Goal: Information Seeking & Learning: Learn about a topic

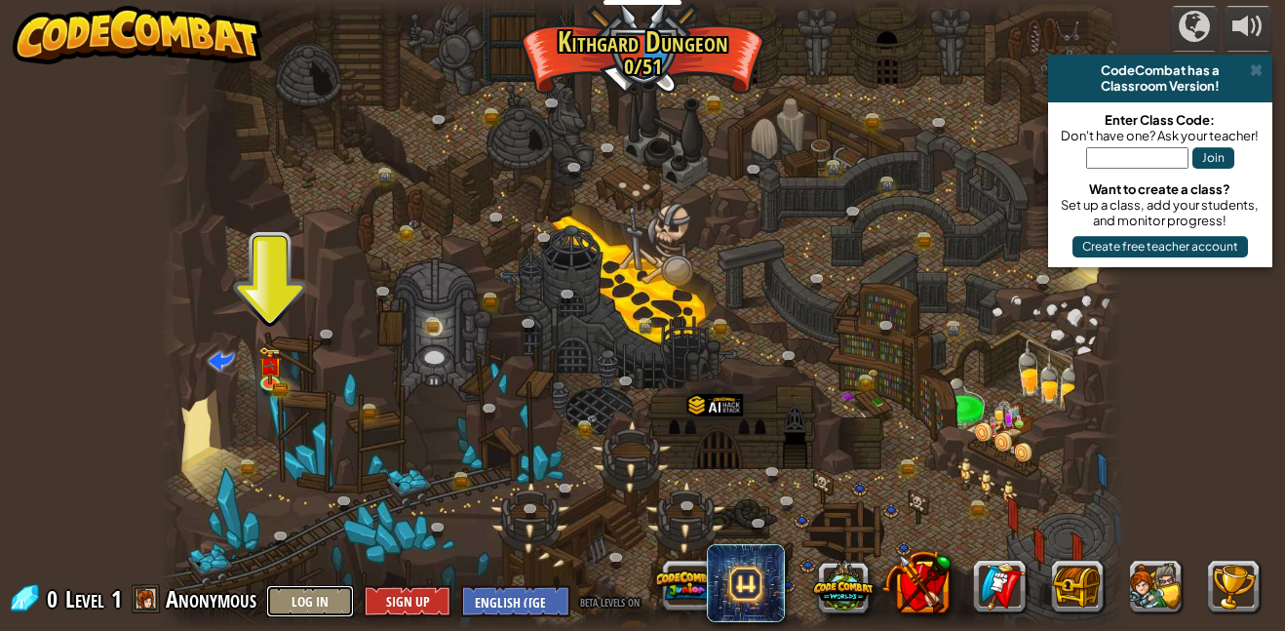
click at [310, 609] on button "Log In" at bounding box center [310, 601] width 88 height 32
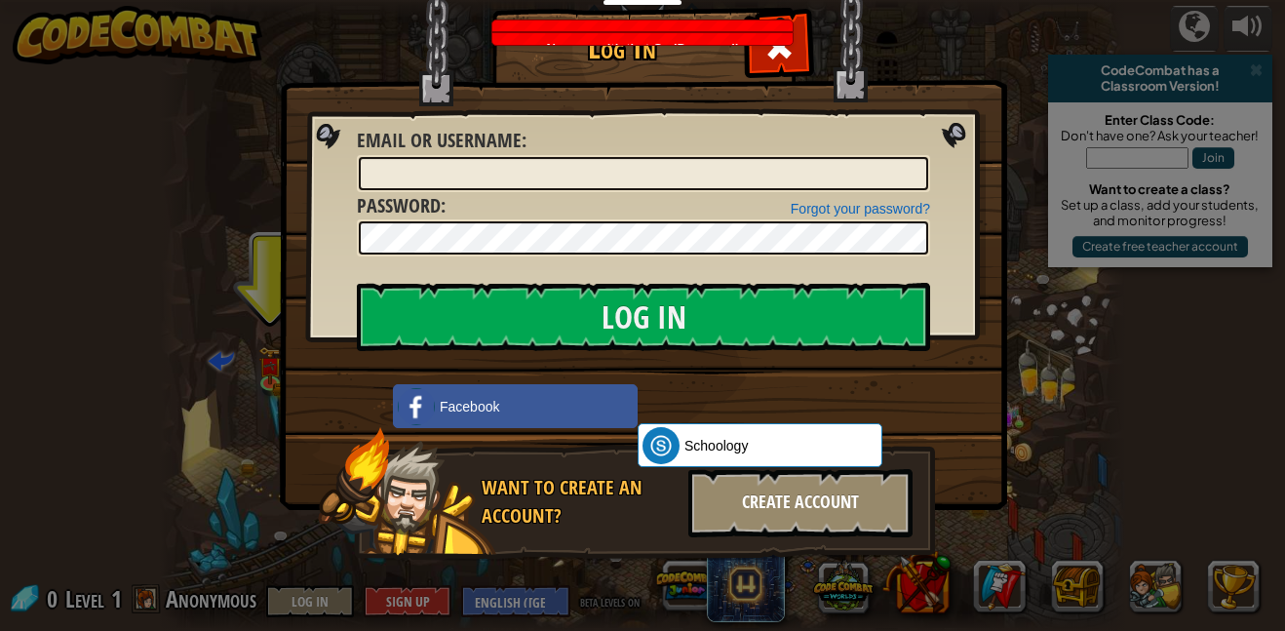
click at [791, 513] on div "Create Account" at bounding box center [800, 503] width 224 height 68
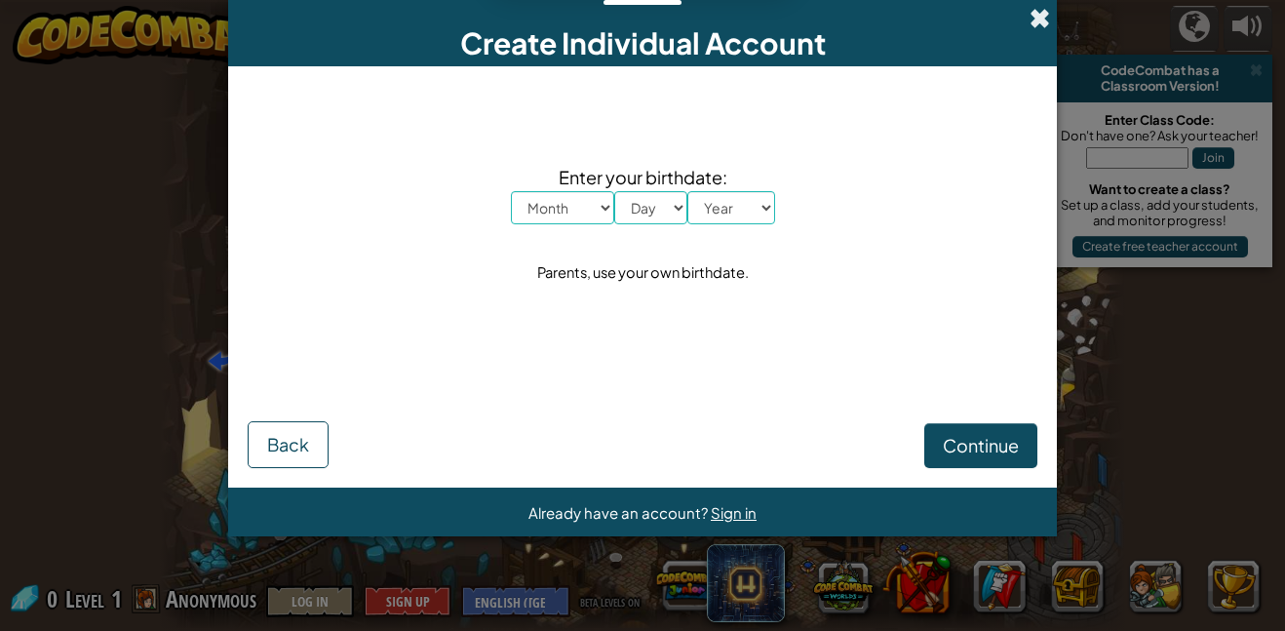
click at [1042, 19] on span at bounding box center [1039, 18] width 20 height 20
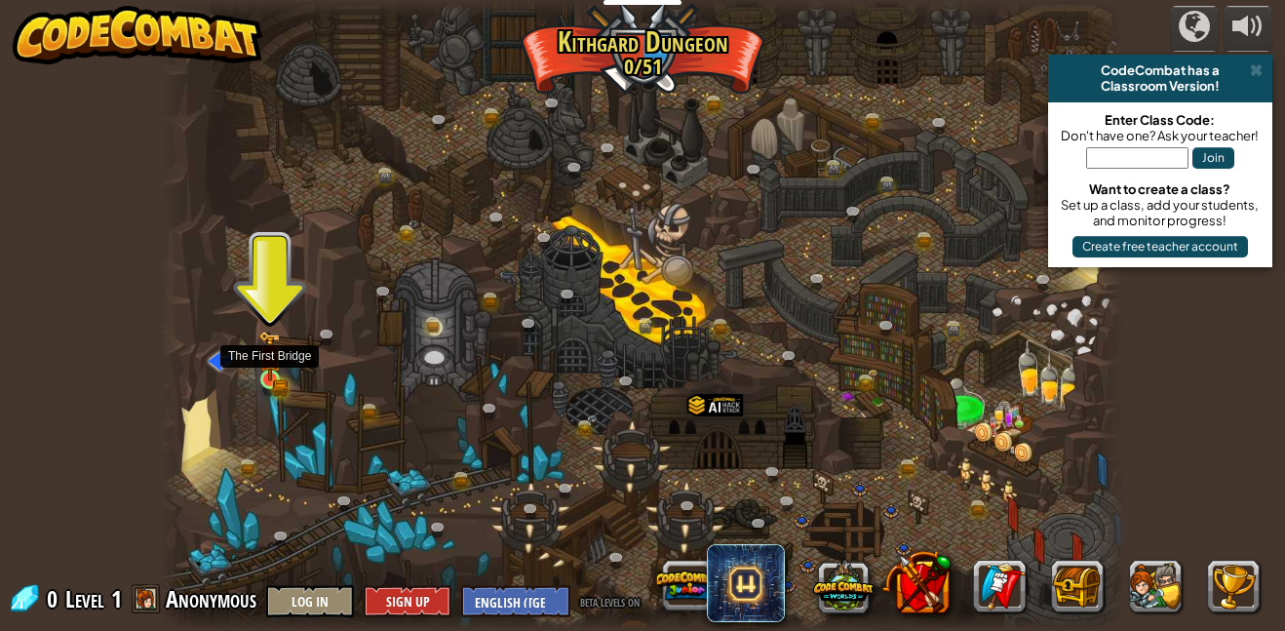
click at [266, 367] on img at bounding box center [269, 355] width 22 height 51
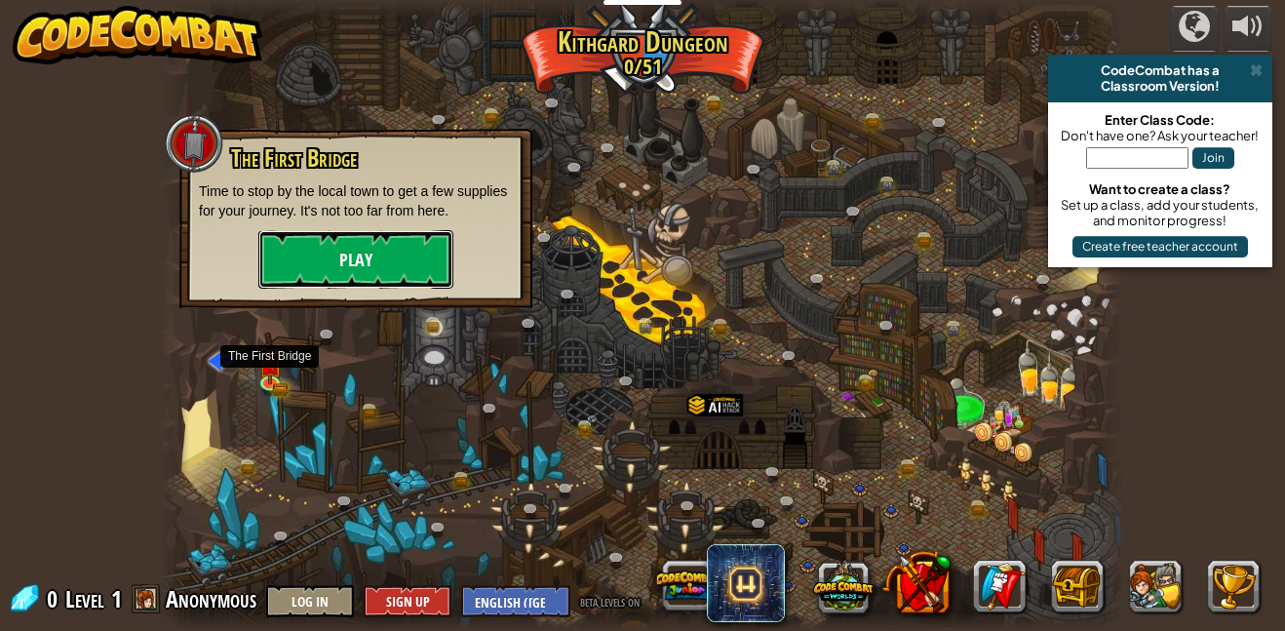
click at [407, 273] on button "Play" at bounding box center [355, 259] width 195 height 58
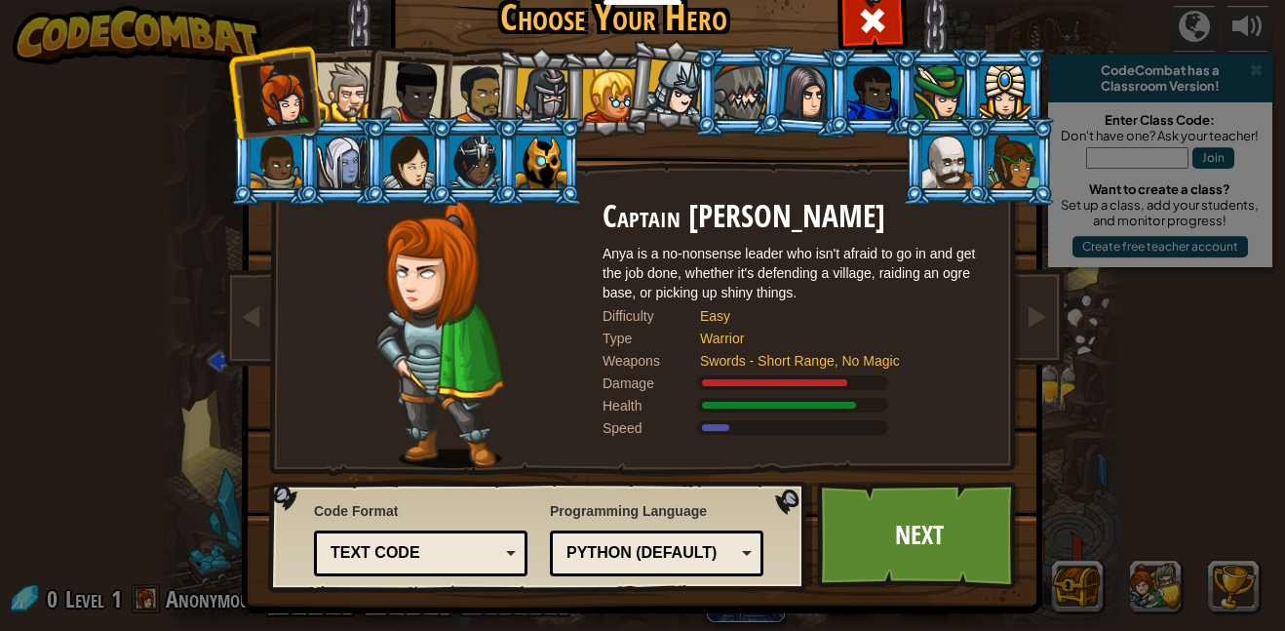
click at [341, 107] on div at bounding box center [346, 91] width 59 height 59
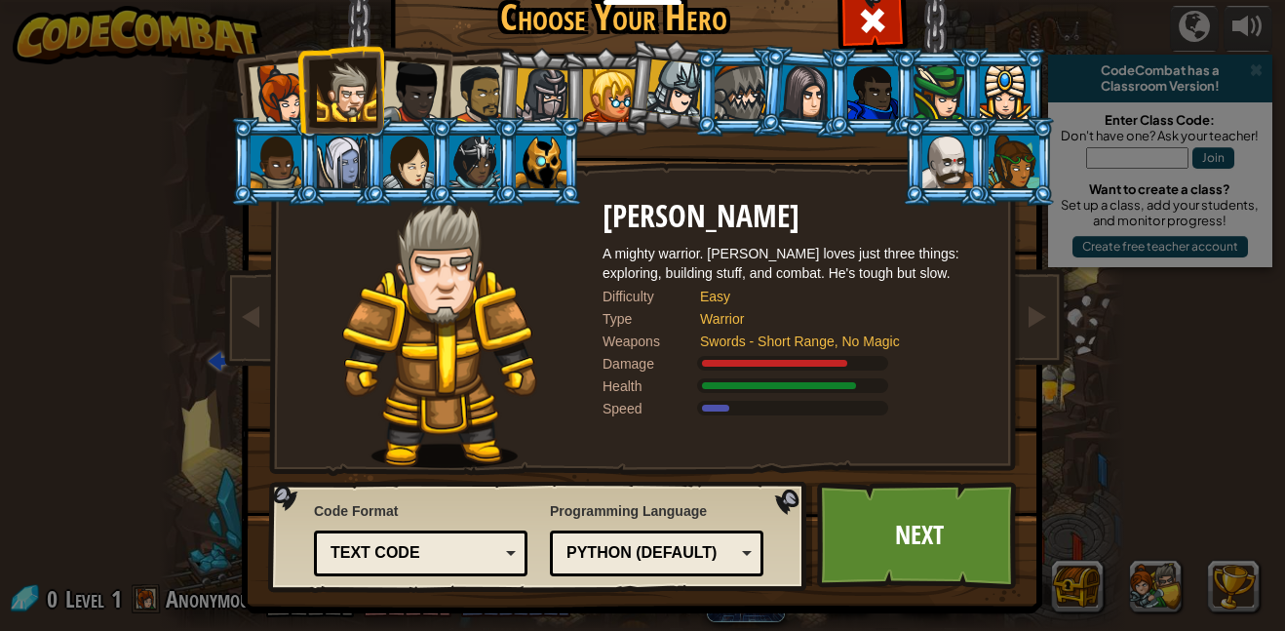
click at [292, 159] on div at bounding box center [276, 161] width 51 height 53
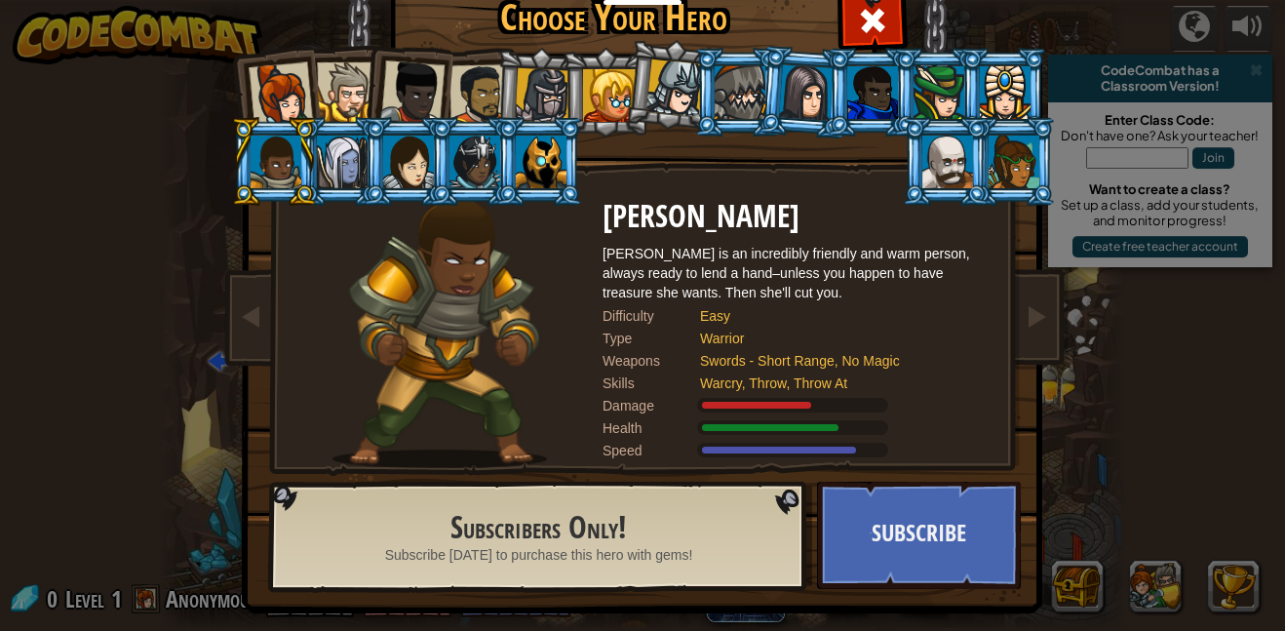
click at [551, 163] on div at bounding box center [541, 161] width 51 height 53
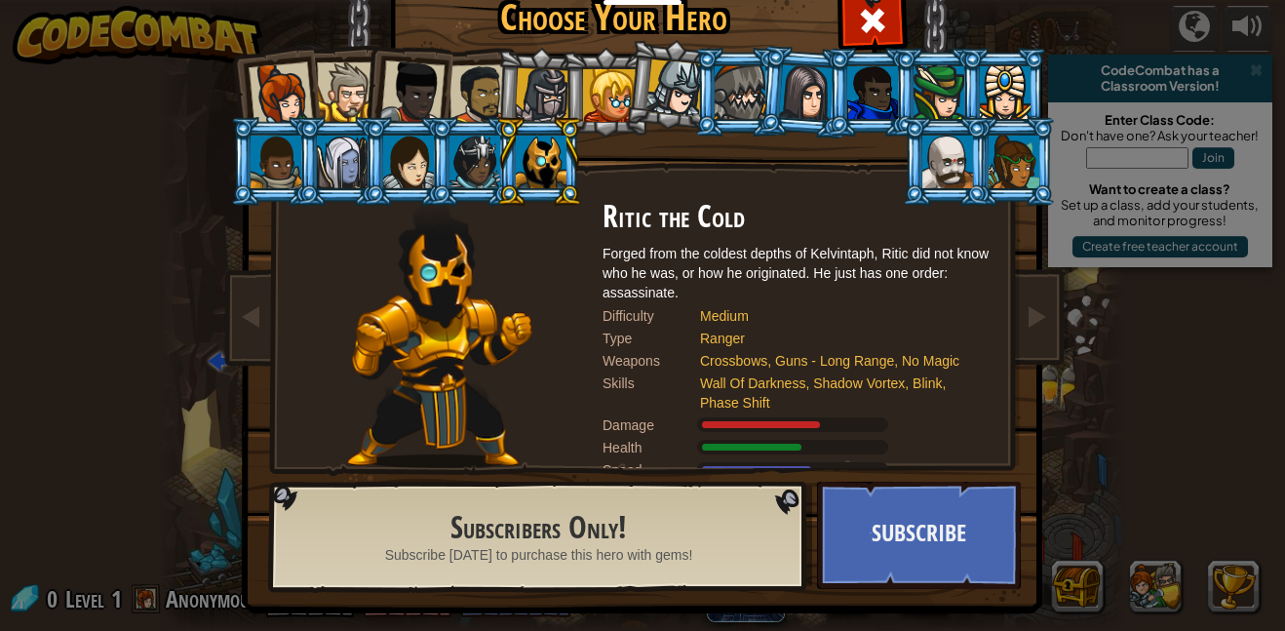
click at [354, 88] on div at bounding box center [346, 91] width 59 height 59
